Goal: Use online tool/utility: Utilize a website feature to perform a specific function

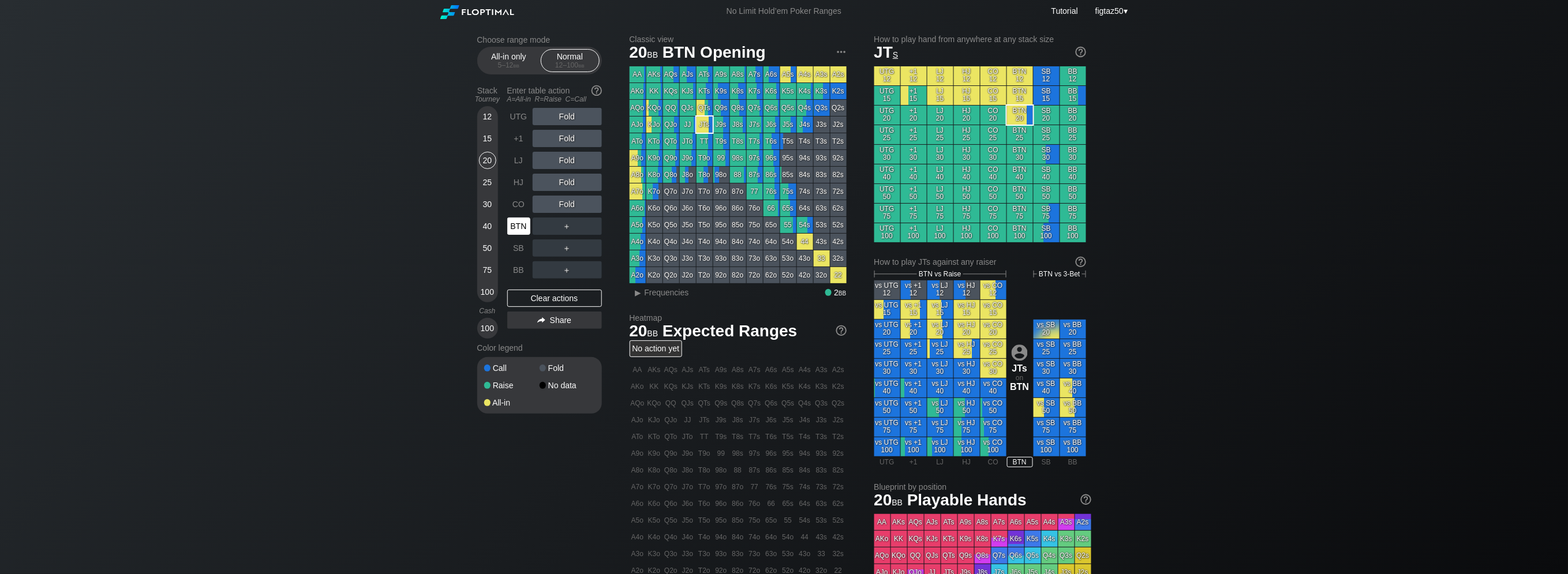
click at [519, 229] on div "BTN" at bounding box center [519, 226] width 23 height 17
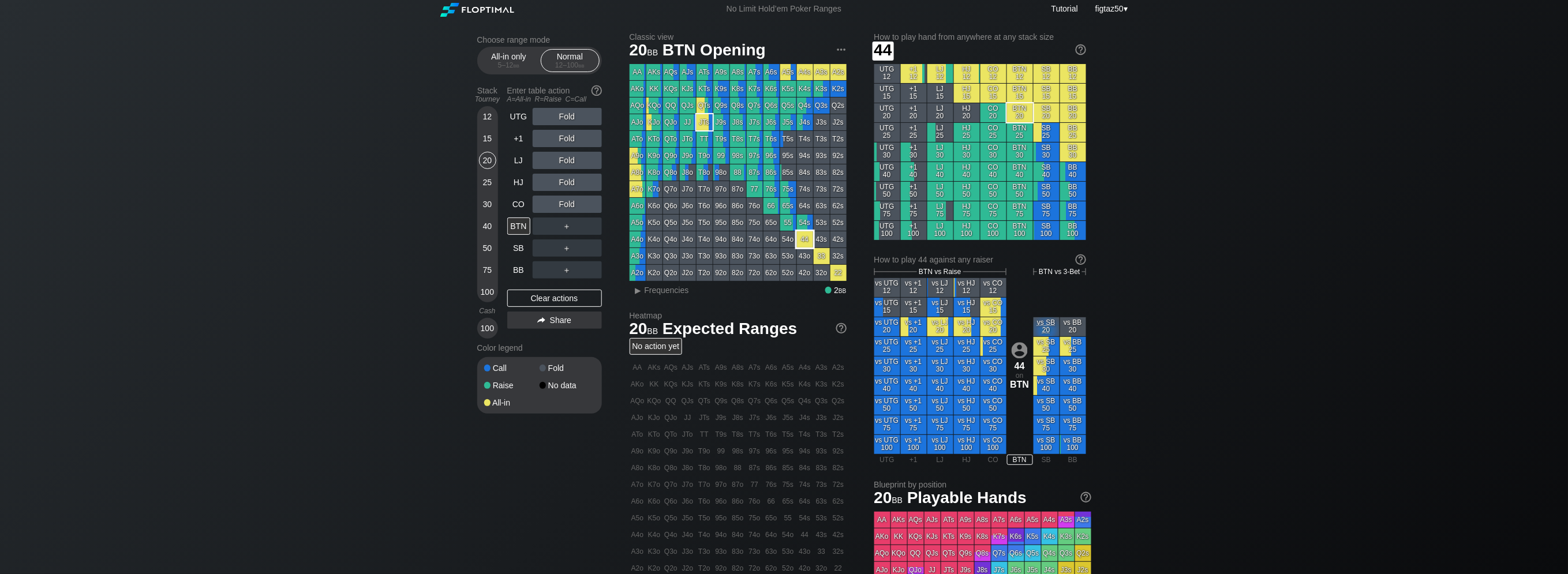
click at [804, 242] on div "44" at bounding box center [805, 239] width 16 height 16
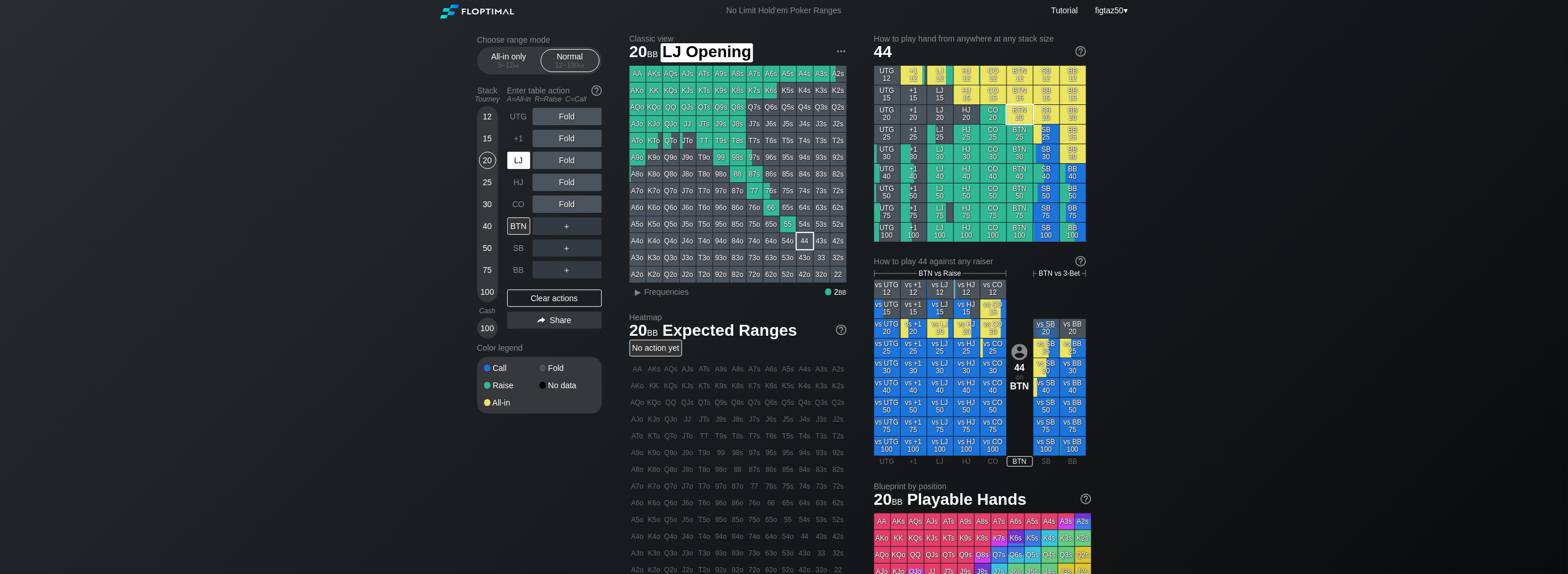
click at [521, 158] on div "LJ" at bounding box center [519, 160] width 23 height 17
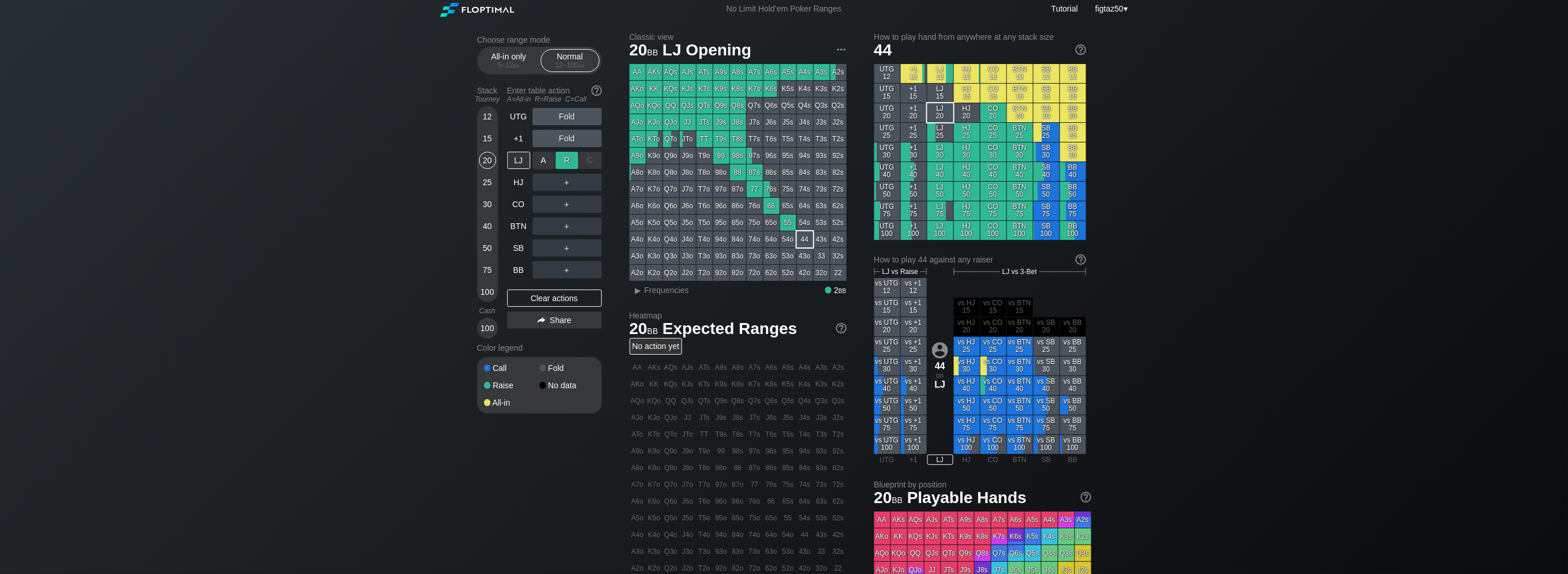
scroll to position [2, 0]
click at [571, 158] on div "R ✕" at bounding box center [567, 160] width 23 height 17
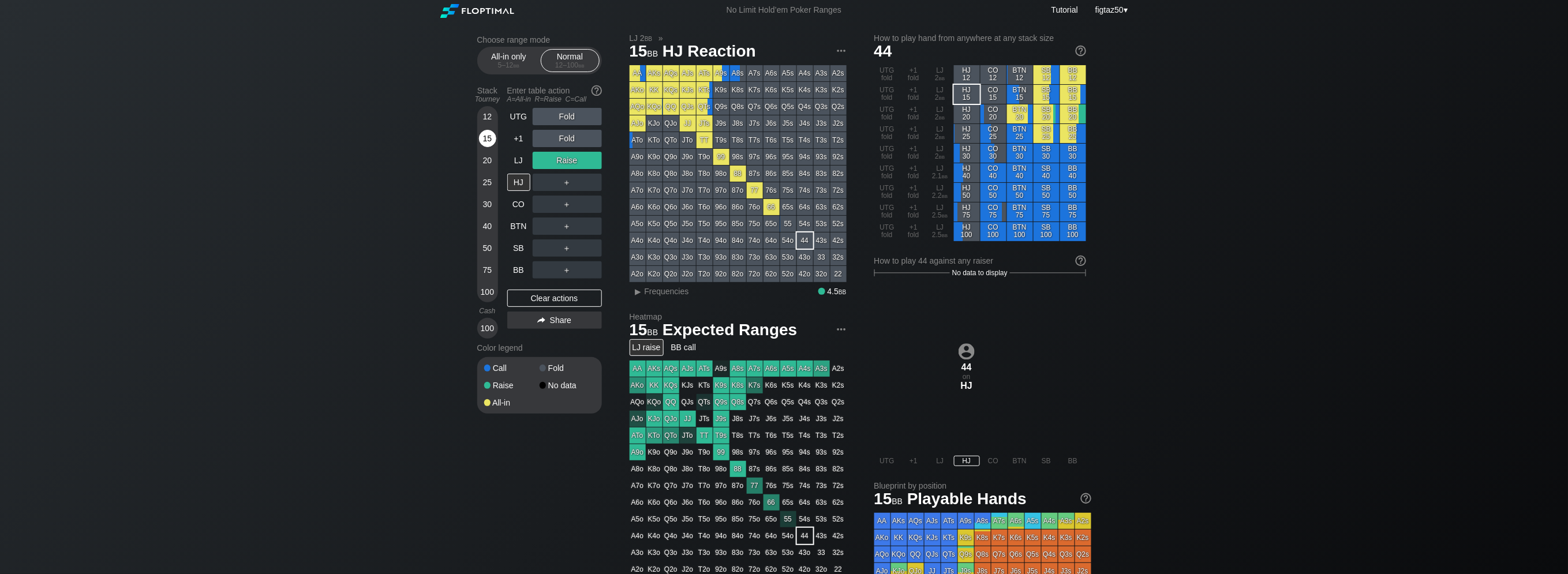
scroll to position [3, 0]
click at [491, 140] on div "15" at bounding box center [488, 139] width 17 height 17
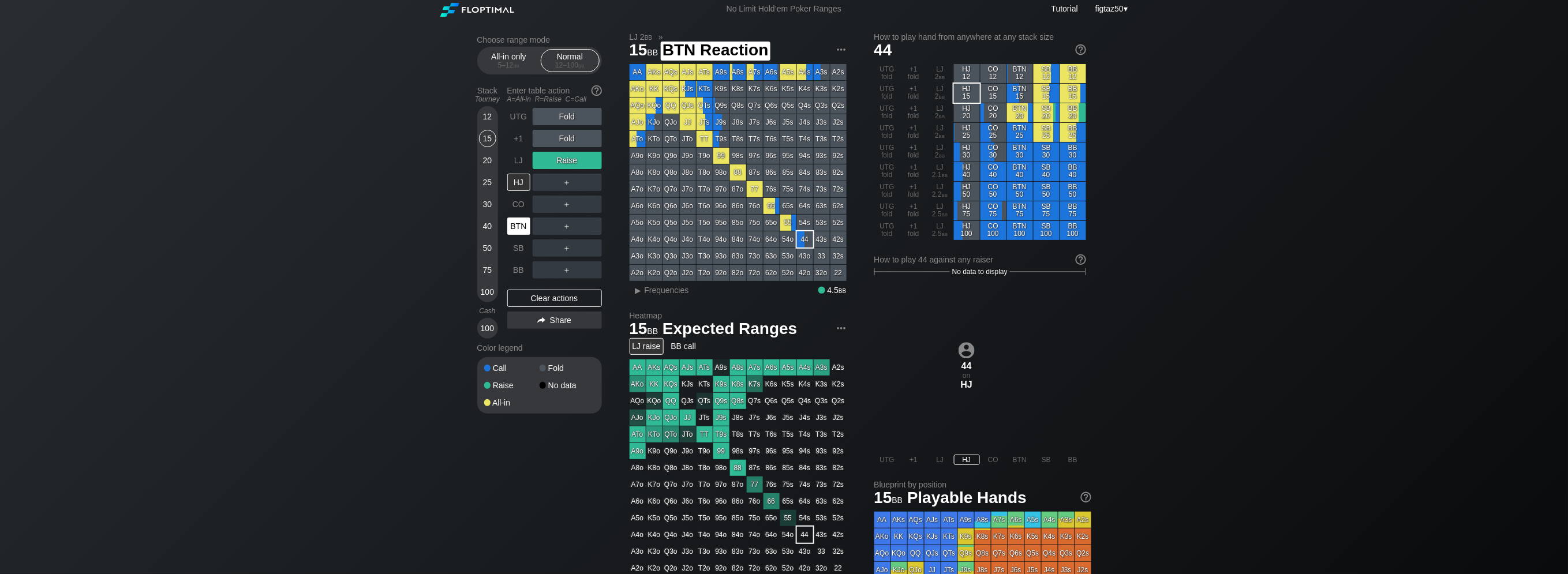
click at [518, 221] on div "BTN" at bounding box center [519, 226] width 23 height 17
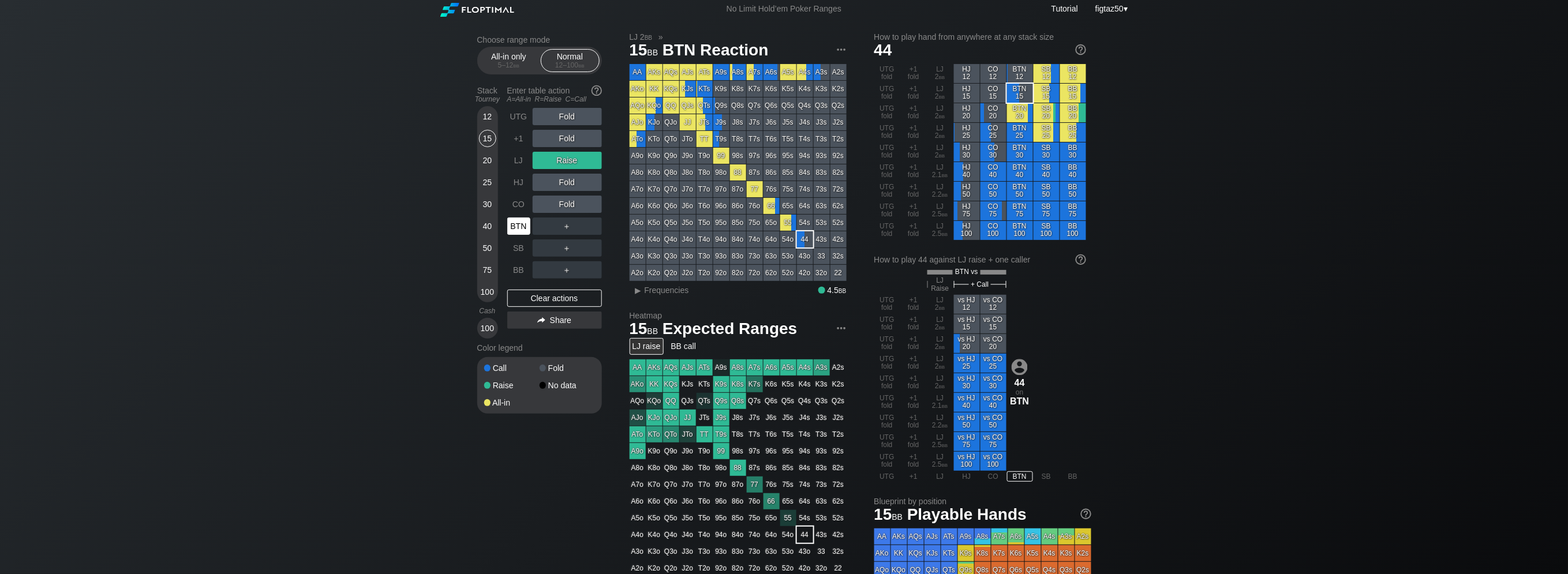
click at [517, 221] on div "BTN" at bounding box center [519, 226] width 23 height 17
click at [561, 296] on div "Clear actions" at bounding box center [555, 298] width 94 height 17
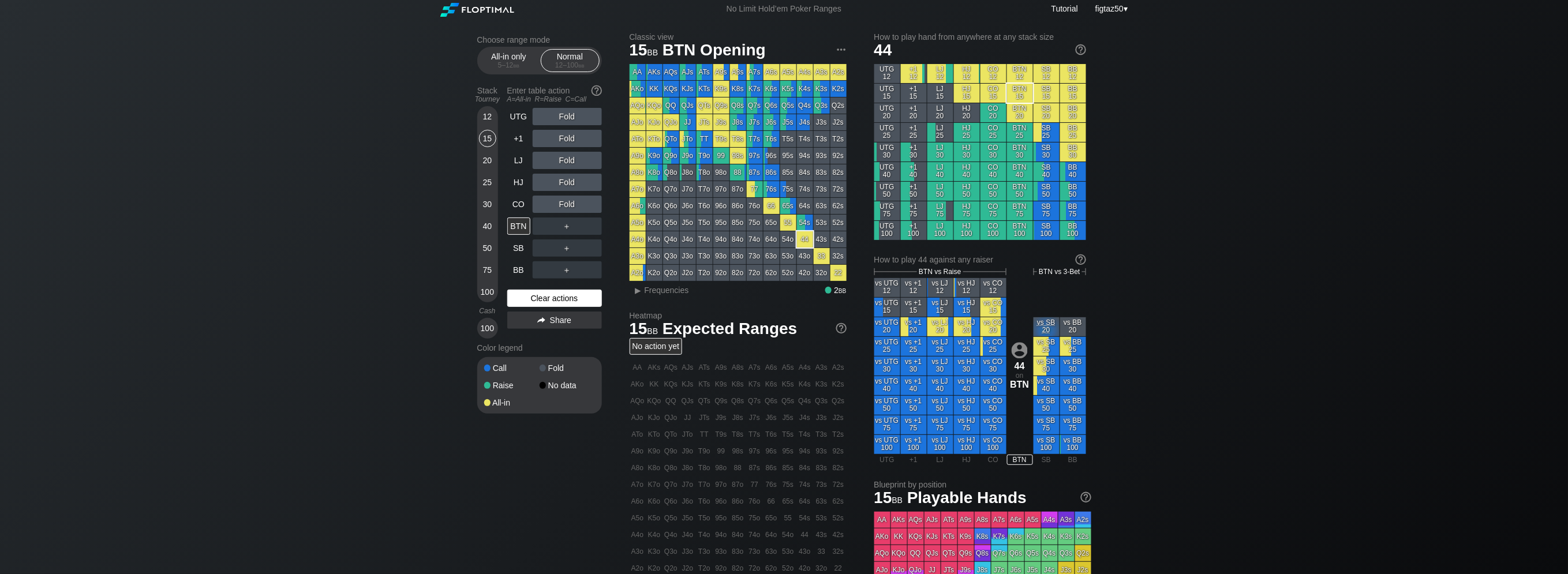
click at [561, 296] on div "Clear actions" at bounding box center [555, 298] width 94 height 17
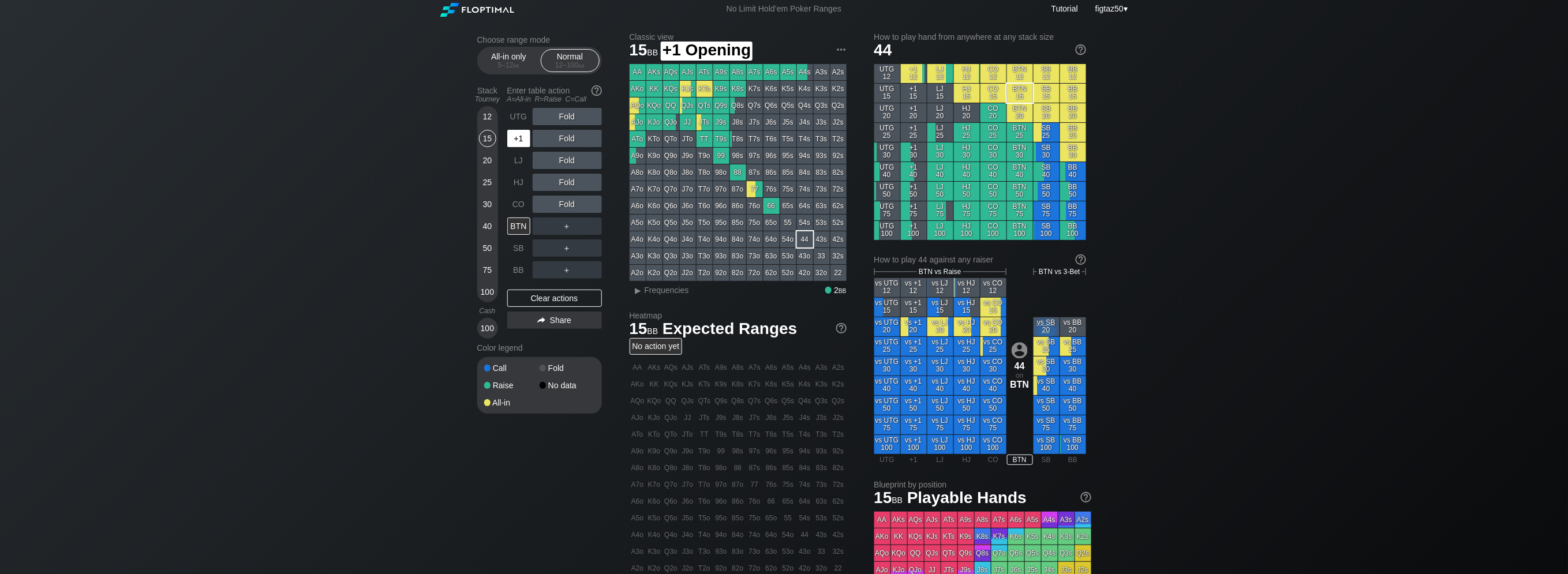
click at [518, 139] on div "+1" at bounding box center [519, 139] width 23 height 17
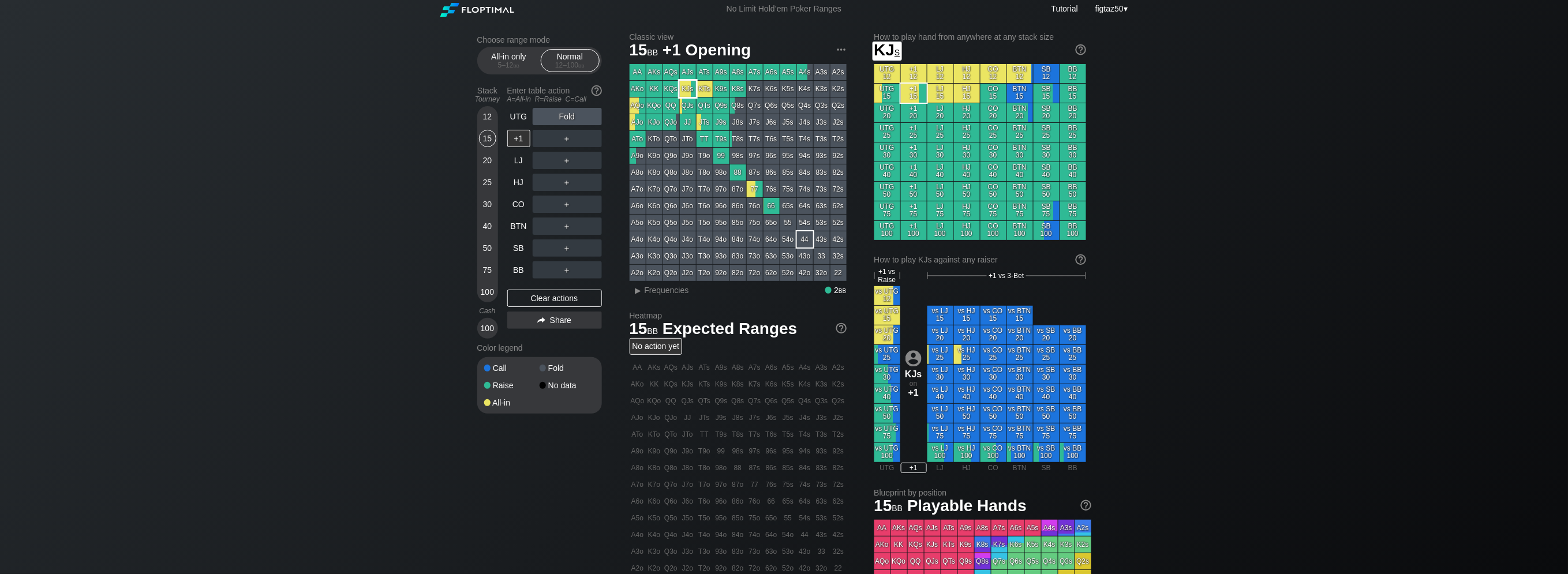
click at [685, 91] on div "KJs" at bounding box center [688, 89] width 16 height 16
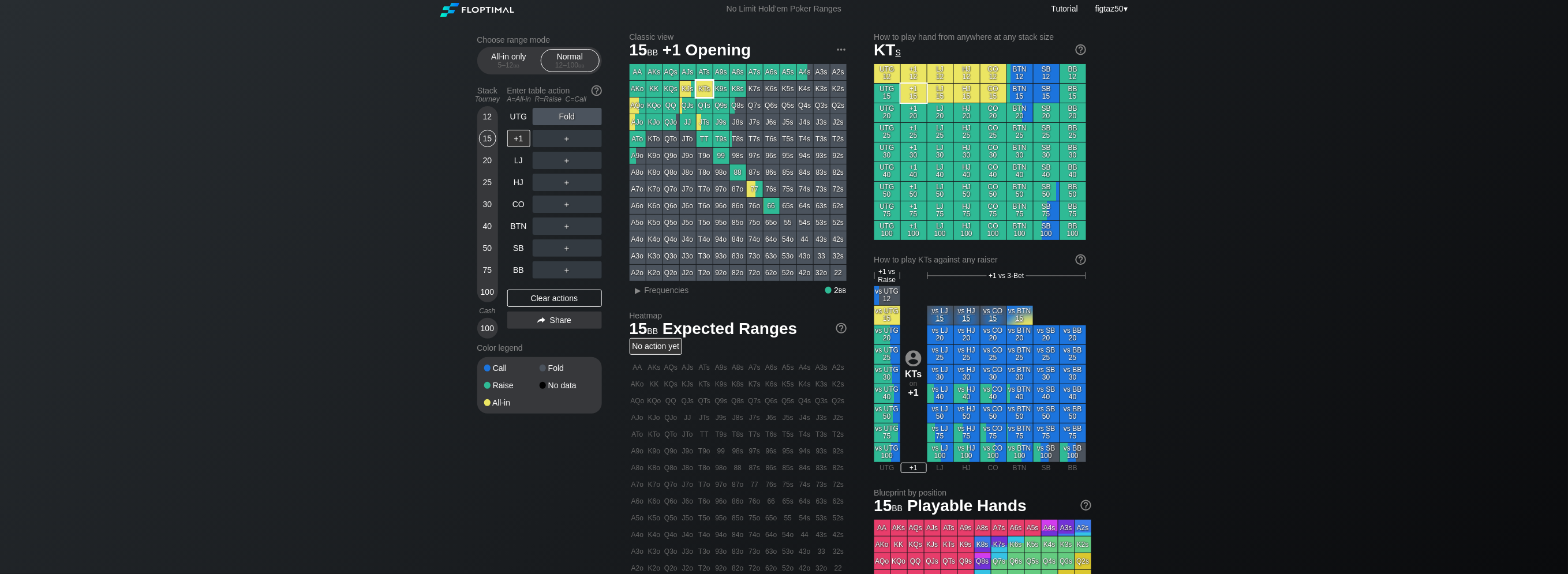
click at [704, 91] on div "KTs" at bounding box center [704, 89] width 16 height 16
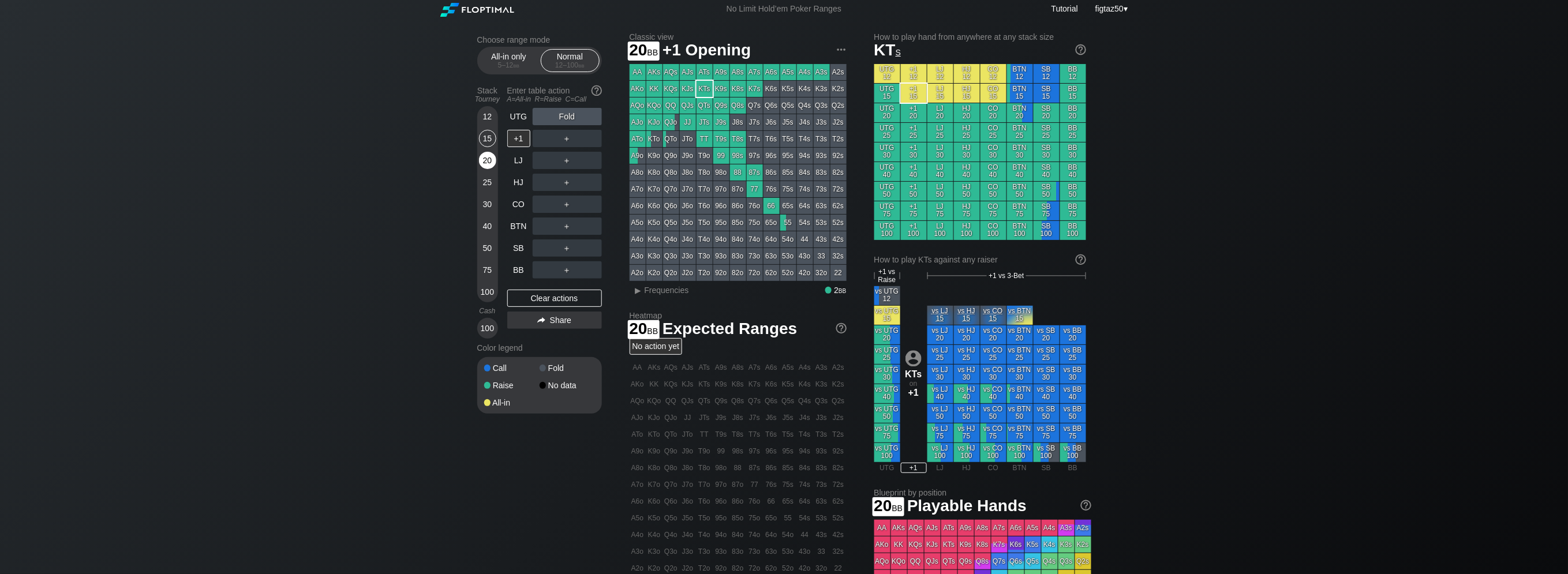
click at [488, 163] on div "20" at bounding box center [488, 160] width 17 height 17
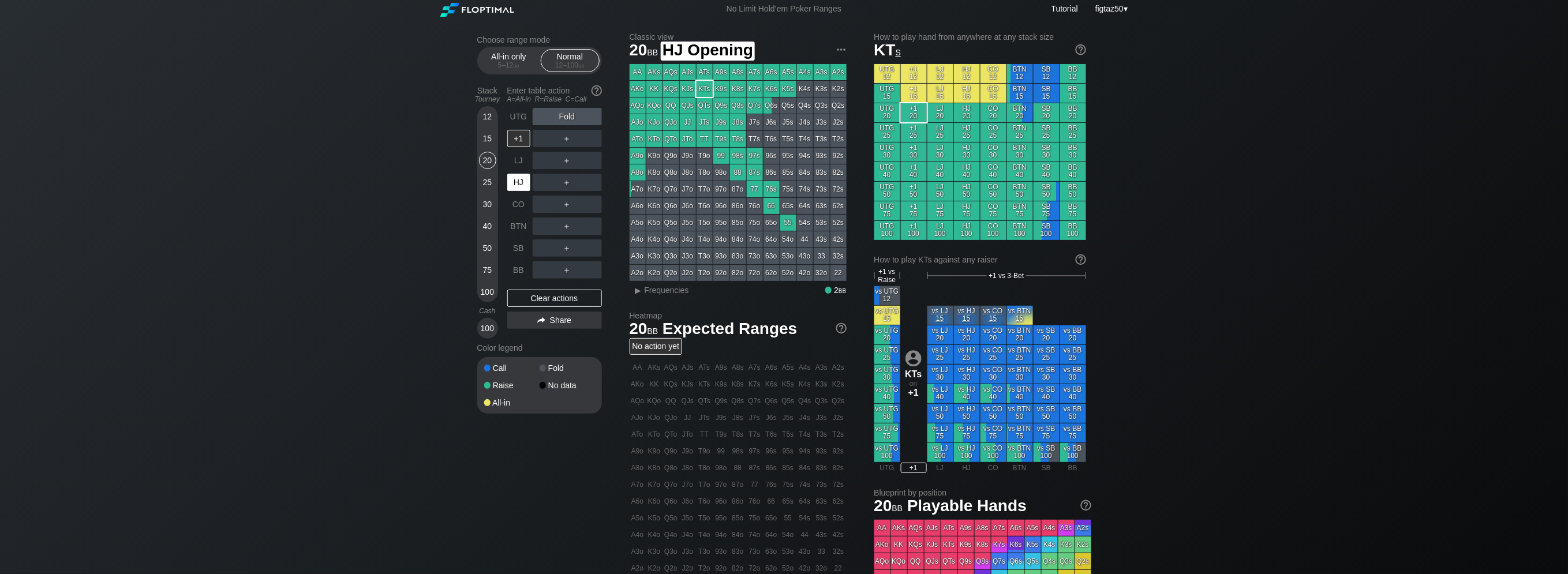
click at [518, 182] on div "HJ" at bounding box center [519, 182] width 23 height 17
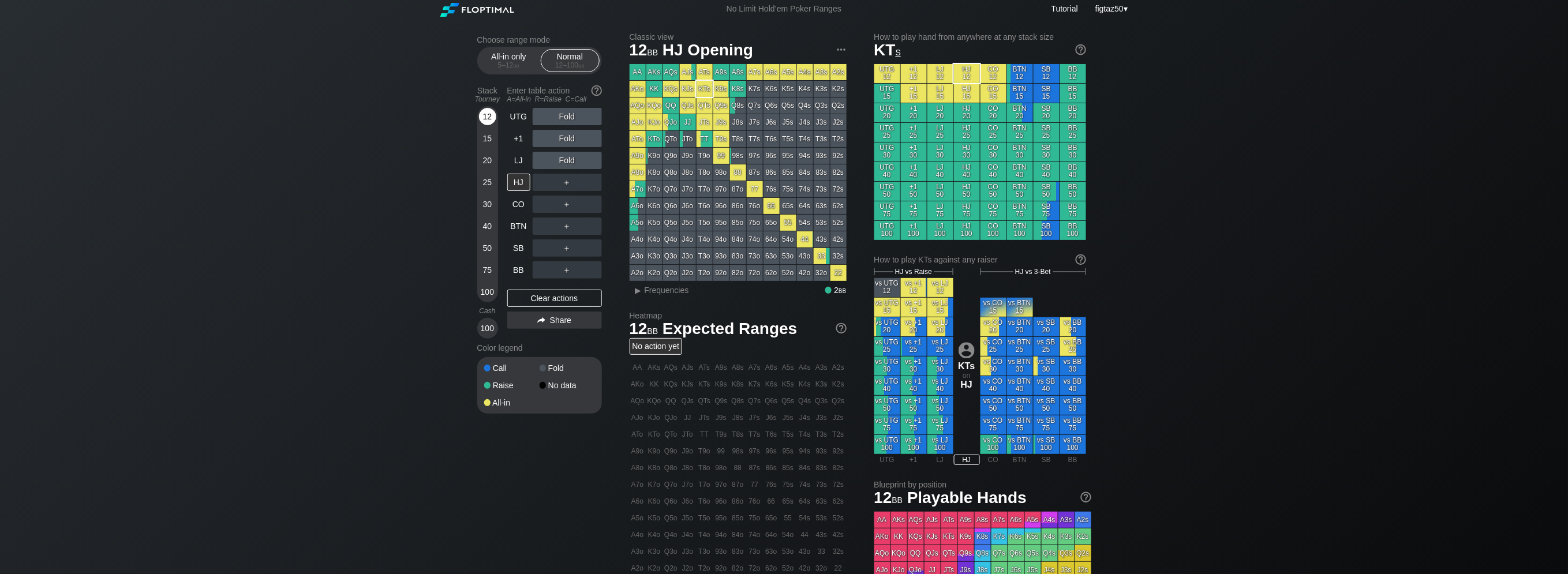
click at [491, 116] on div "12" at bounding box center [488, 117] width 17 height 17
click at [519, 207] on div "CO" at bounding box center [519, 204] width 23 height 17
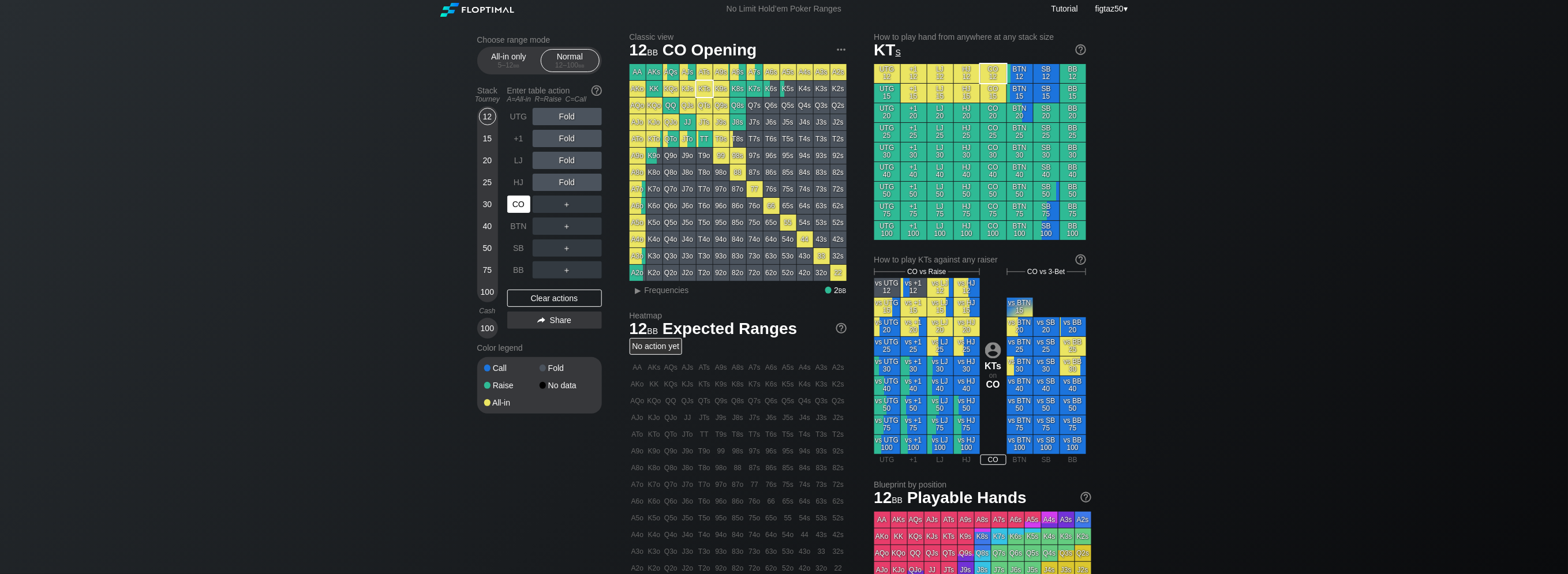
click at [518, 207] on div "CO" at bounding box center [519, 204] width 23 height 17
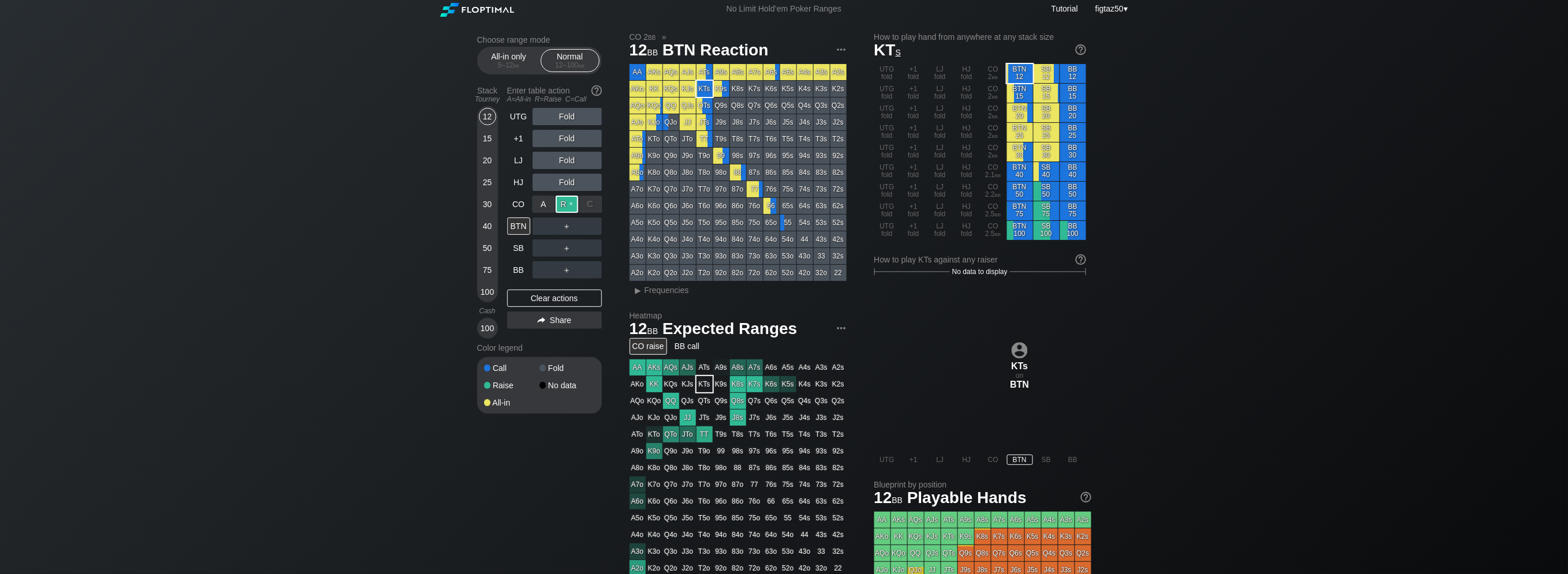
click at [567, 209] on div "R ✕" at bounding box center [567, 204] width 23 height 17
click at [518, 226] on div "BTN" at bounding box center [519, 226] width 23 height 17
